Goal: Navigation & Orientation: Find specific page/section

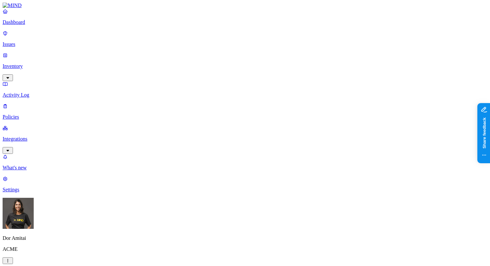
click at [34, 43] on p "Issues" at bounding box center [245, 44] width 484 height 6
click at [32, 63] on p "Inventory" at bounding box center [245, 66] width 484 height 6
